Goal: Task Accomplishment & Management: Use online tool/utility

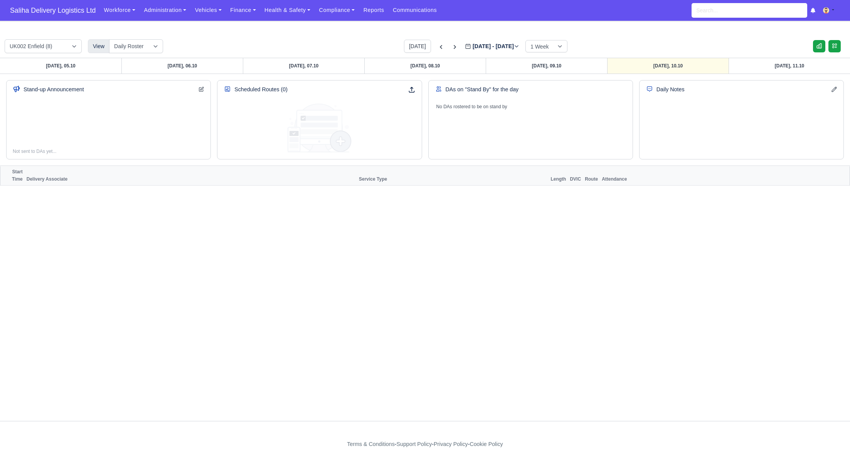
select select "roster"
click at [64, 11] on span "Saliha Delivery Logistics Ltd" at bounding box center [52, 10] width 93 height 15
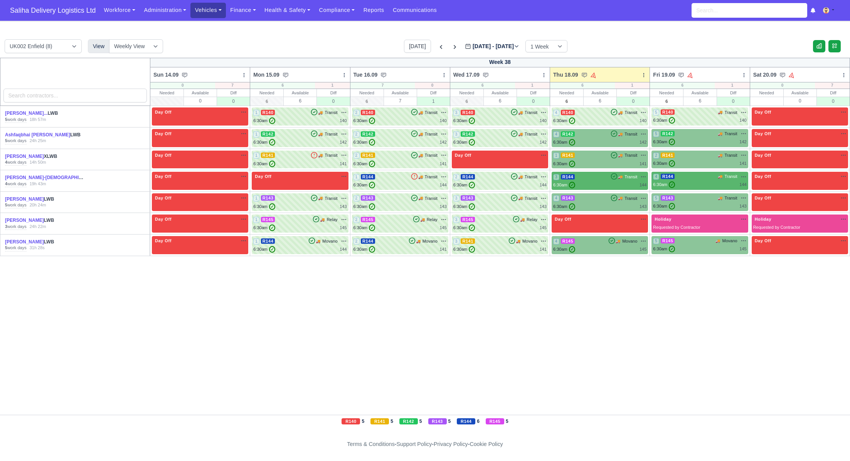
click at [209, 12] on link "Vehicles" at bounding box center [207, 10] width 35 height 15
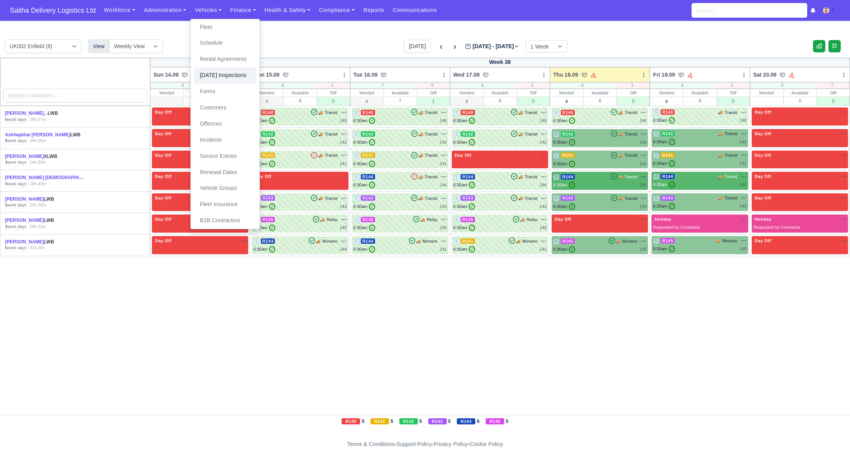
drag, startPoint x: 229, startPoint y: 76, endPoint x: 357, endPoint y: 106, distance: 131.5
click at [229, 76] on link "[DATE] Inspections" at bounding box center [225, 75] width 62 height 16
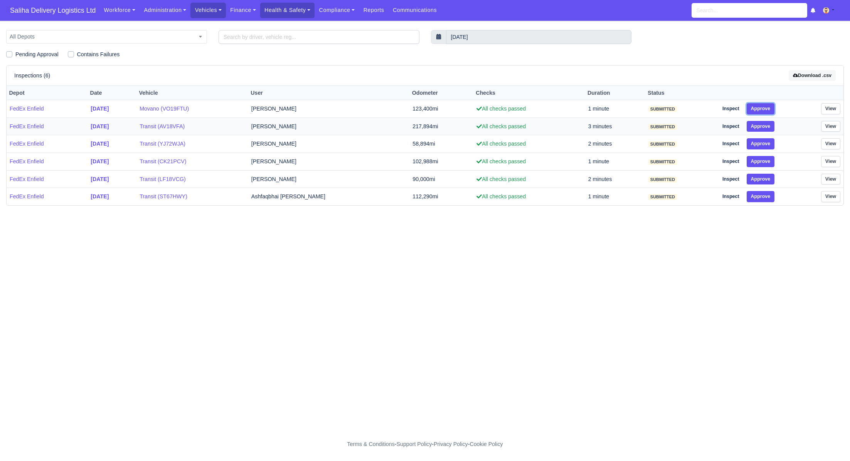
drag, startPoint x: 754, startPoint y: 104, endPoint x: 765, endPoint y: 121, distance: 20.0
click at [755, 107] on button "Approve" at bounding box center [761, 108] width 28 height 11
drag, startPoint x: 765, startPoint y: 127, endPoint x: 766, endPoint y: 145, distance: 18.2
click at [765, 131] on td "Inspect Approve" at bounding box center [753, 127] width 77 height 18
drag, startPoint x: 766, startPoint y: 148, endPoint x: 764, endPoint y: 161, distance: 13.2
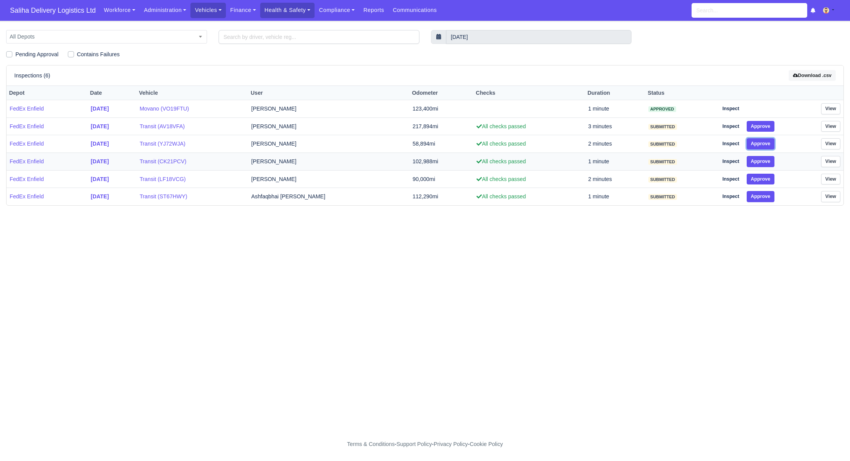
click at [765, 151] on tbody "FedEx Enfield [DATE] Movano (VO19FTU) [PERSON_NAME] 123,400mi 1 minute approved…" at bounding box center [425, 153] width 837 height 106
click at [763, 167] on td "Inspect Approve" at bounding box center [753, 162] width 77 height 18
drag, startPoint x: 761, startPoint y: 178, endPoint x: 762, endPoint y: 190, distance: 11.6
click at [761, 181] on button "Approve" at bounding box center [761, 179] width 28 height 11
drag, startPoint x: 763, startPoint y: 194, endPoint x: 760, endPoint y: 168, distance: 26.4
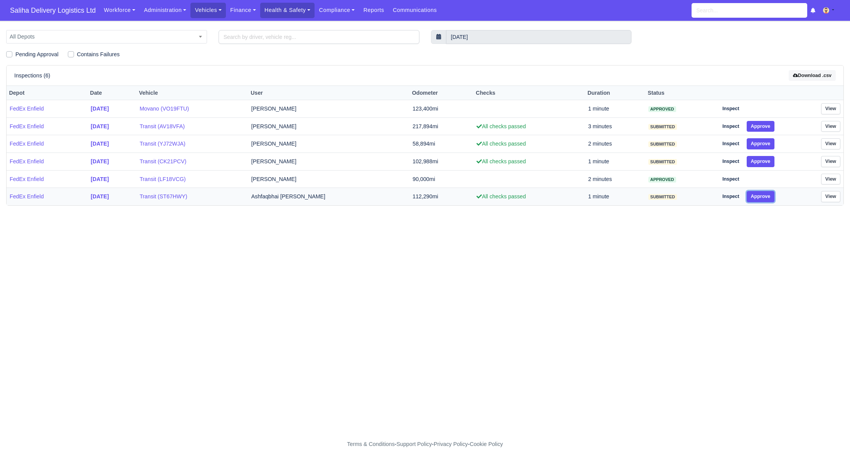
click at [763, 193] on button "Approve" at bounding box center [761, 196] width 28 height 11
drag, startPoint x: 760, startPoint y: 162, endPoint x: 761, endPoint y: 147, distance: 14.7
click at [760, 162] on button "Approve" at bounding box center [761, 161] width 28 height 11
click at [761, 144] on button "Approve" at bounding box center [761, 143] width 28 height 11
click at [762, 128] on button "Approve" at bounding box center [761, 126] width 28 height 11
